Goal: Transaction & Acquisition: Purchase product/service

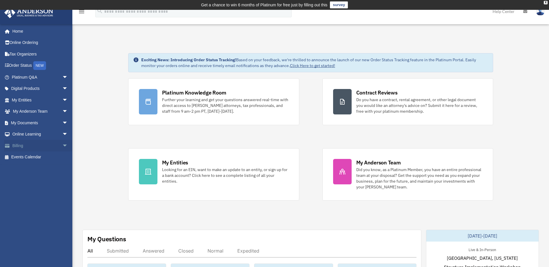
click at [32, 149] on link "Billing arrow_drop_down" at bounding box center [40, 146] width 73 height 12
click at [62, 145] on span "arrow_drop_down" at bounding box center [68, 146] width 12 height 12
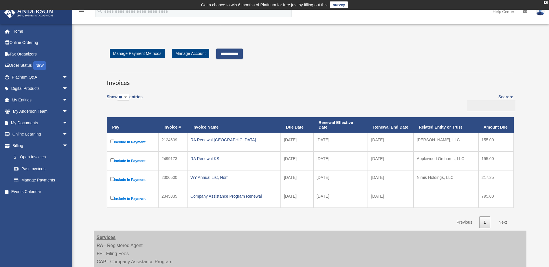
click at [239, 52] on input "**********" at bounding box center [229, 54] width 27 height 10
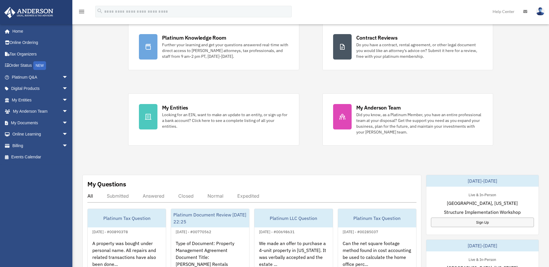
scroll to position [145, 0]
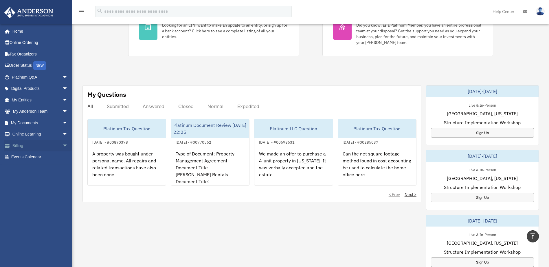
click at [63, 146] on span "arrow_drop_down" at bounding box center [68, 146] width 12 height 12
click at [36, 157] on link "$ Open Invoices" at bounding box center [42, 158] width 69 height 12
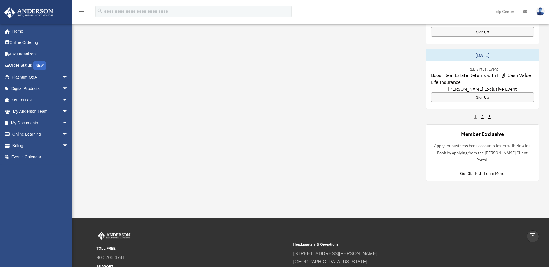
scroll to position [376, 0]
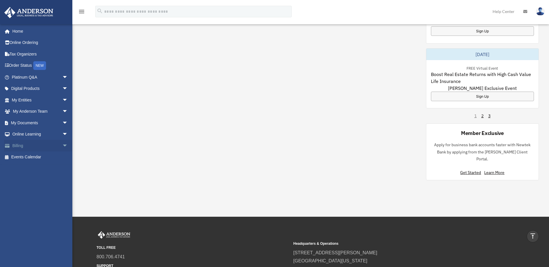
click at [62, 148] on span "arrow_drop_down" at bounding box center [68, 146] width 12 height 12
click at [43, 156] on link "$ Open Invoices" at bounding box center [42, 158] width 69 height 12
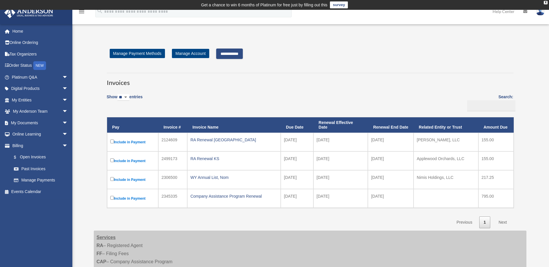
click at [235, 54] on input "**********" at bounding box center [229, 54] width 27 height 10
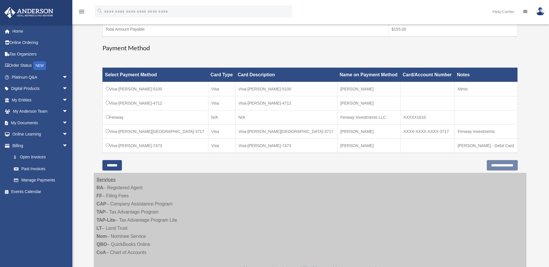
scroll to position [145, 0]
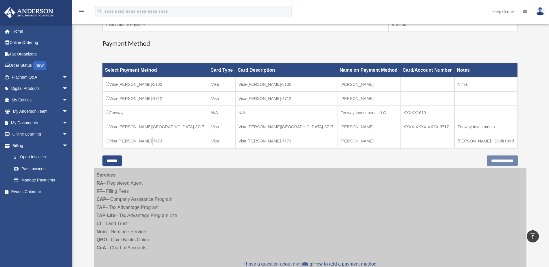
click at [142, 139] on td "Visa-[PERSON_NAME]-7473" at bounding box center [155, 141] width 106 height 14
click at [500, 160] on input "**********" at bounding box center [501, 161] width 31 height 10
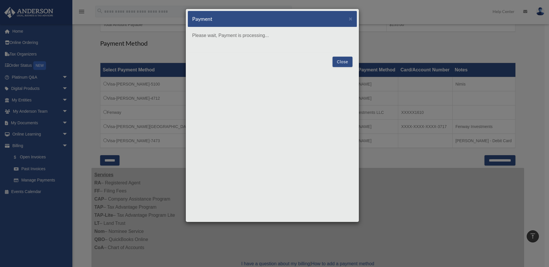
click at [348, 89] on div "Payment × Please wait, Payment is processing... Close" at bounding box center [272, 116] width 174 height 214
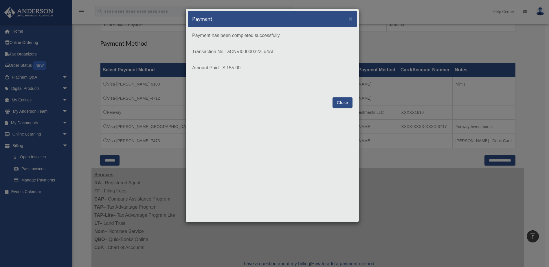
click at [343, 99] on button "Close" at bounding box center [342, 102] width 20 height 10
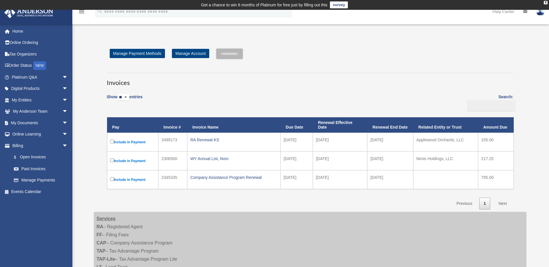
scroll to position [154, 0]
